Goal: Task Accomplishment & Management: Use online tool/utility

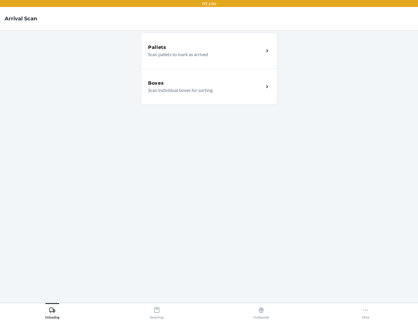
click at [206, 83] on div "Boxes" at bounding box center [206, 83] width 116 height 7
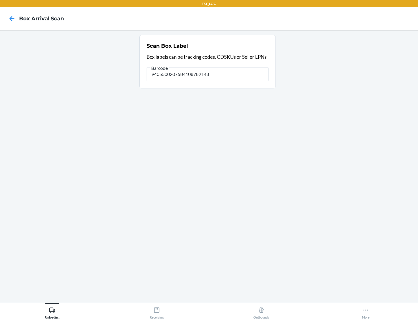
type input "9405500207584108782148"
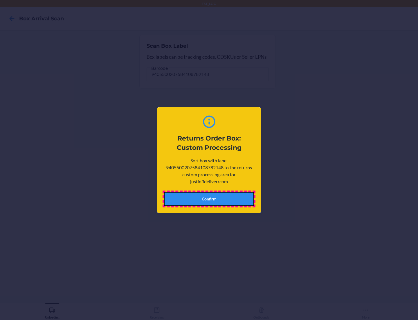
click at [209, 198] on button "Confirm" at bounding box center [209, 199] width 90 height 14
